Goal: Check status: Check status

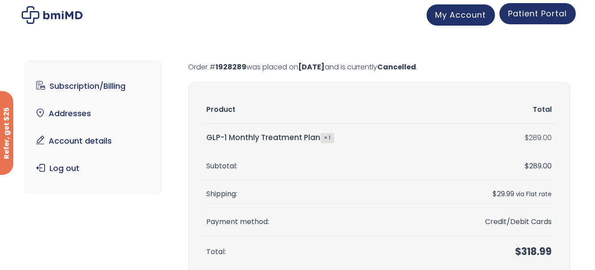
click at [524, 16] on span "Patient Portal" at bounding box center [537, 13] width 59 height 11
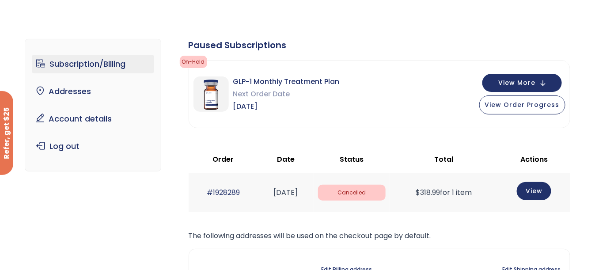
scroll to position [44, 0]
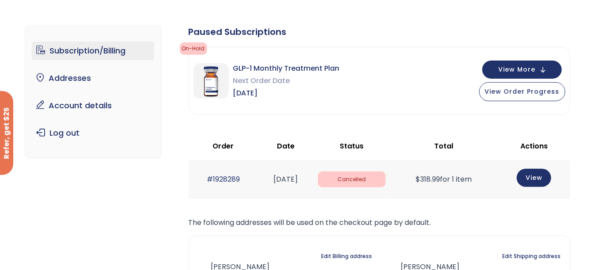
click at [386, 180] on span "Cancelled" at bounding box center [352, 179] width 68 height 16
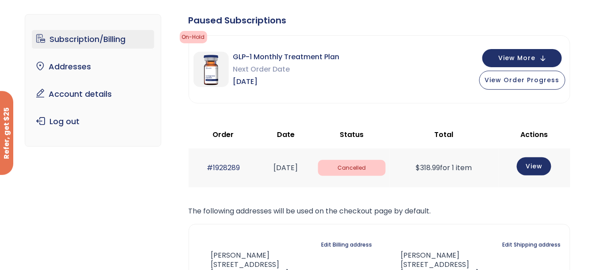
scroll to position [0, 0]
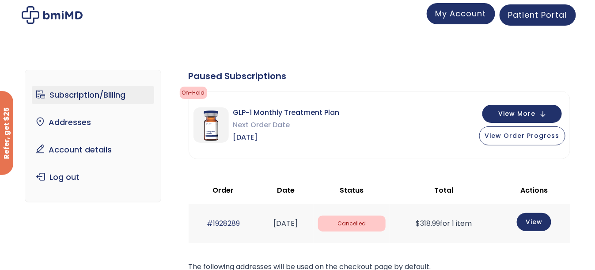
click at [464, 17] on span "My Account" at bounding box center [460, 13] width 51 height 11
